Goal: Task Accomplishment & Management: Use online tool/utility

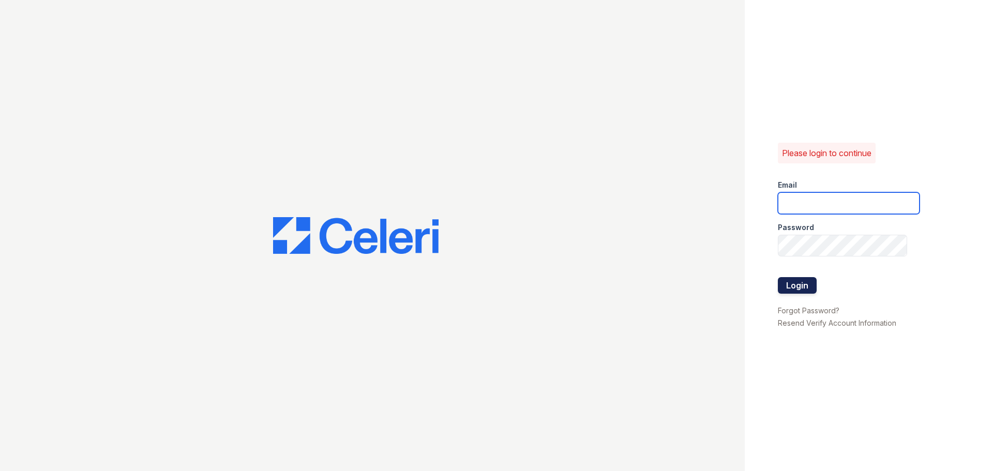
type input "washington3@cafmanagement.com"
click at [797, 291] on button "Login" at bounding box center [797, 285] width 39 height 17
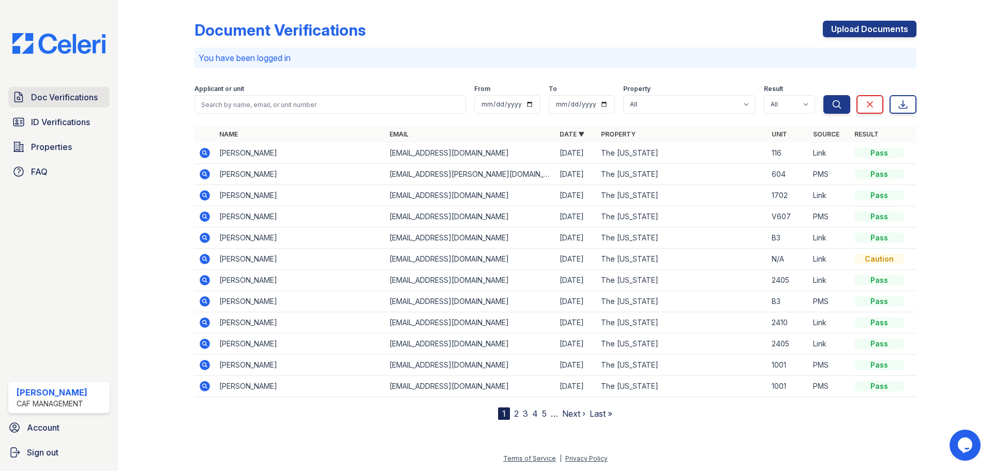
click at [74, 98] on span "Doc Verifications" at bounding box center [64, 97] width 67 height 12
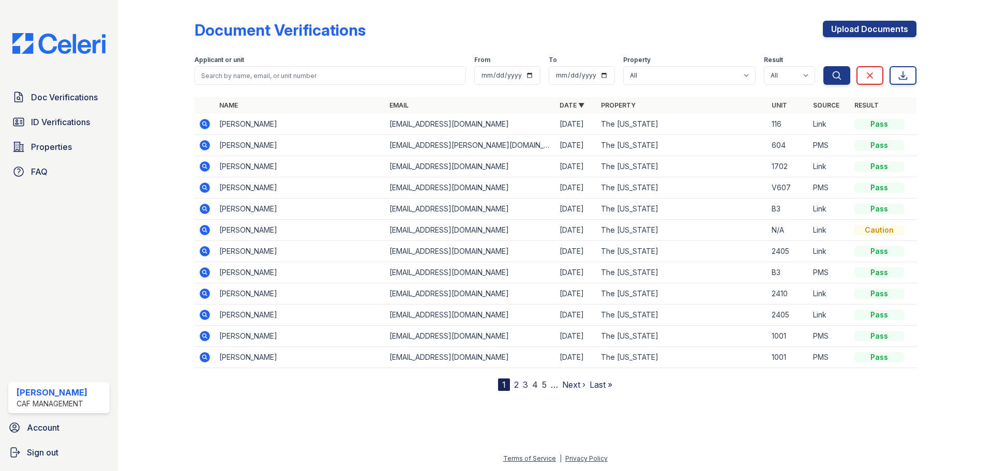
click at [204, 123] on icon at bounding box center [204, 123] width 3 height 3
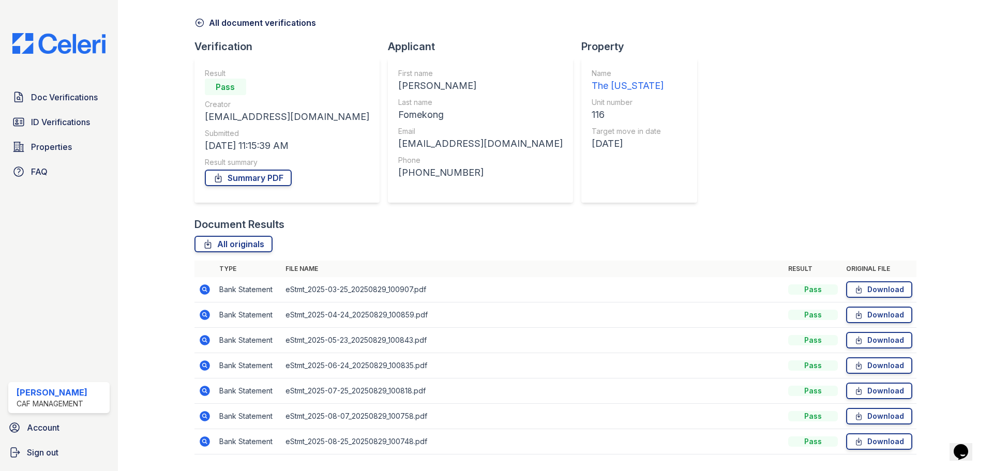
scroll to position [52, 0]
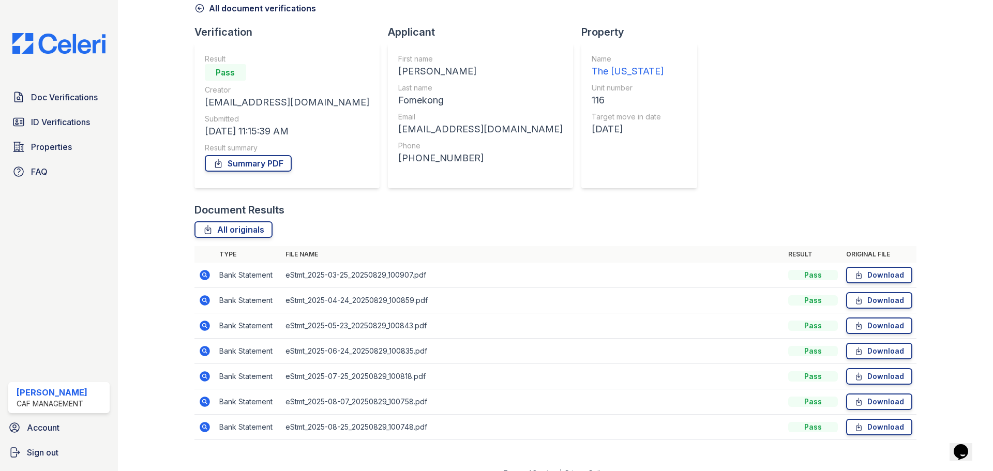
click at [206, 379] on icon at bounding box center [205, 376] width 10 height 10
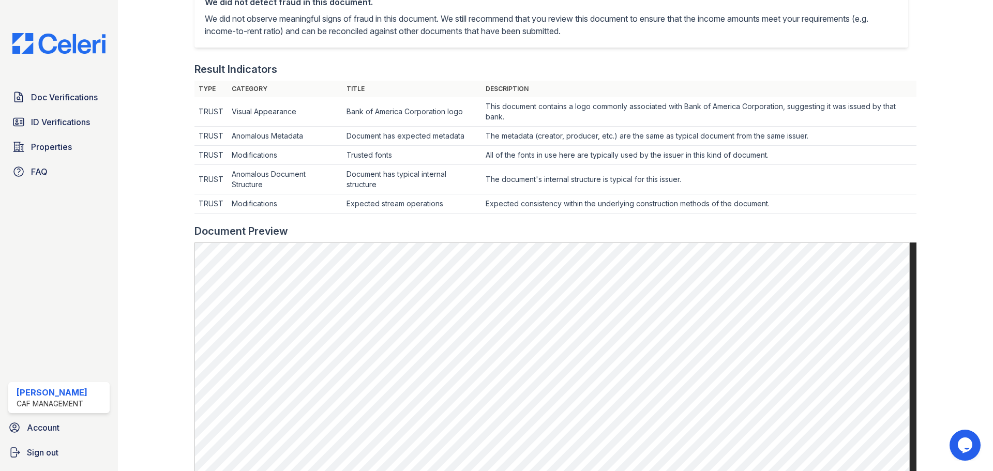
scroll to position [310, 0]
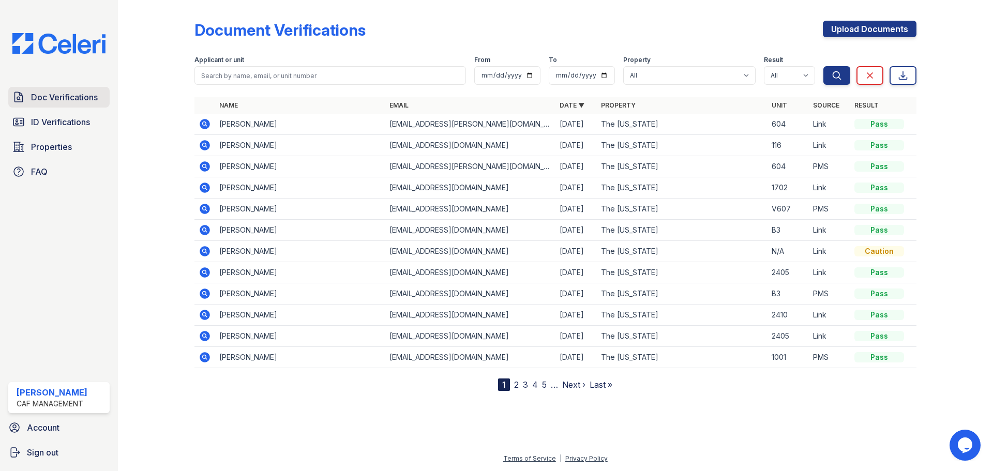
click at [68, 96] on span "Doc Verifications" at bounding box center [64, 97] width 67 height 12
click at [208, 125] on icon at bounding box center [205, 124] width 10 height 10
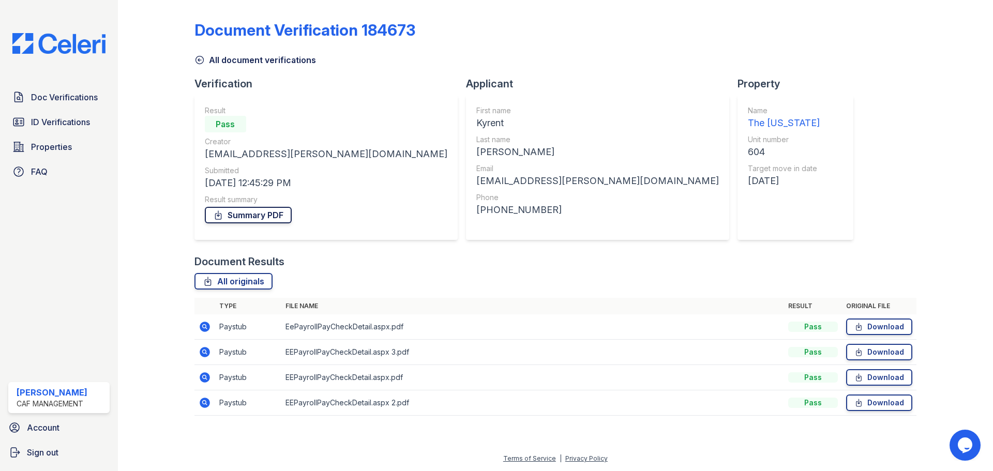
click at [263, 213] on link "Summary PDF" at bounding box center [248, 215] width 87 height 17
